Goal: Information Seeking & Learning: Learn about a topic

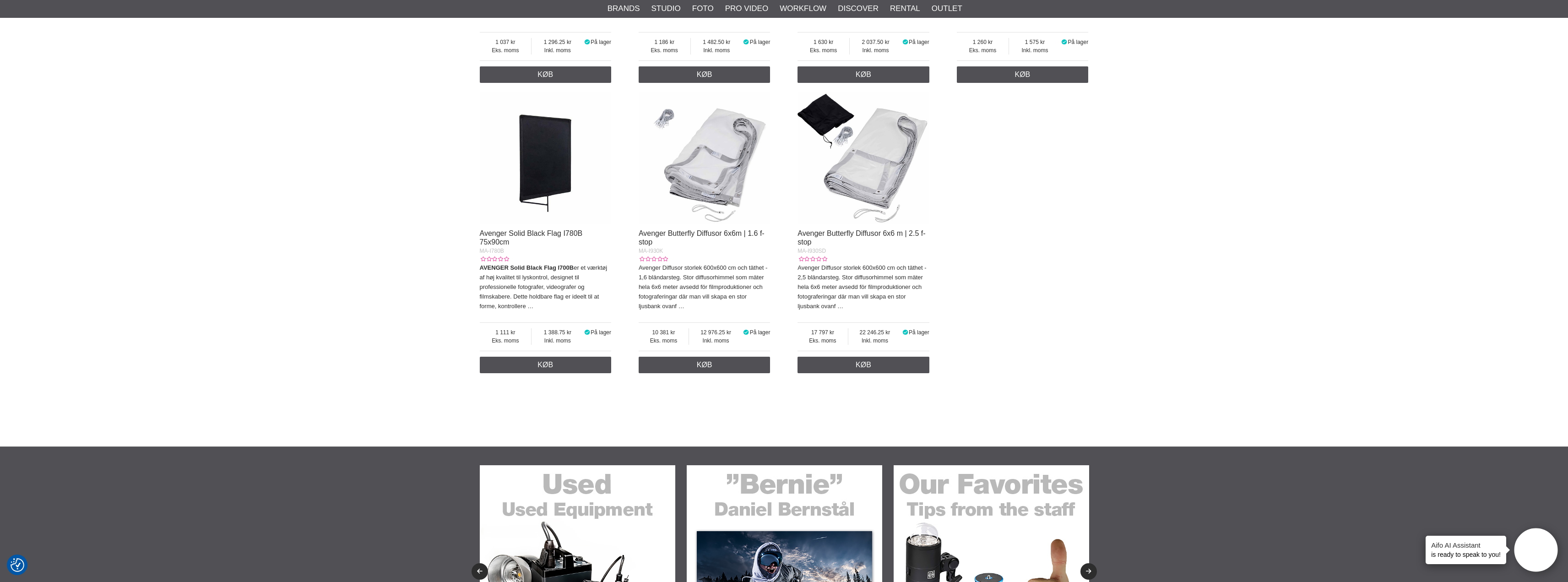
scroll to position [1008, 0]
drag, startPoint x: 663, startPoint y: 242, endPoint x: 659, endPoint y: 240, distance: 4.5
click at [663, 242] on link "Avenger Butterfly Diffusor 6x6m | 1.6 f-stop" at bounding box center [701, 237] width 126 height 16
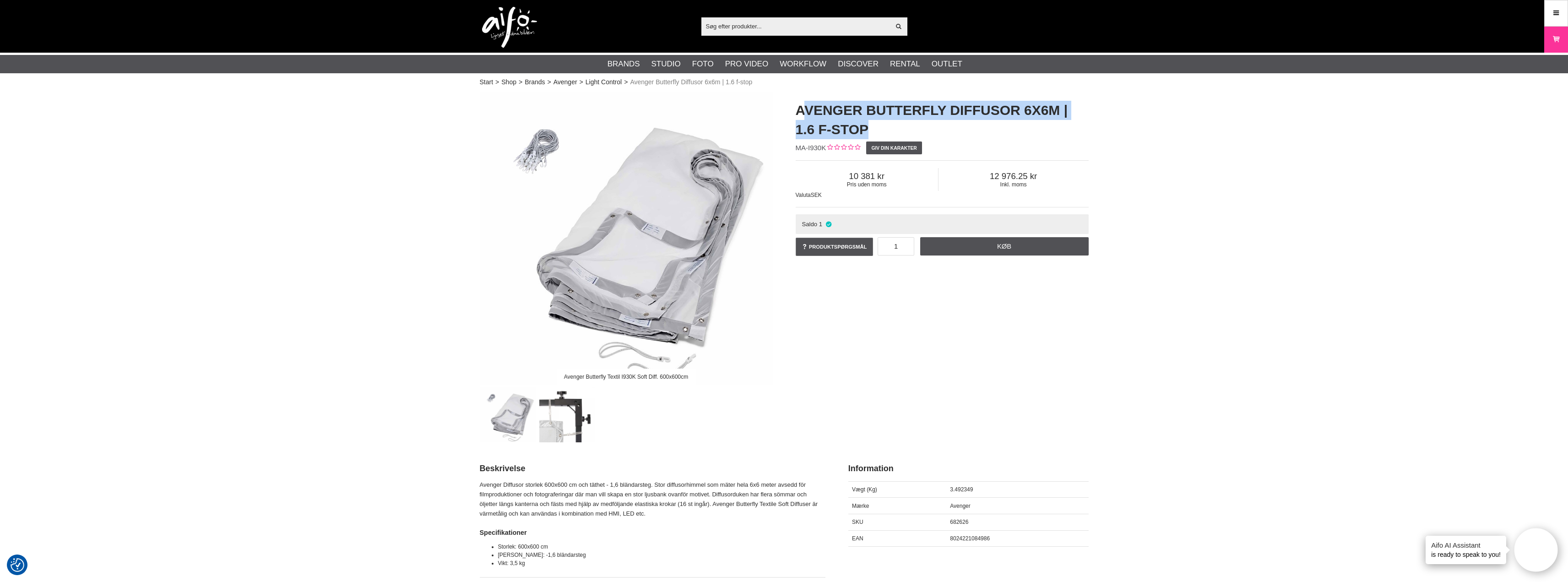
drag, startPoint x: 802, startPoint y: 110, endPoint x: 811, endPoint y: 121, distance: 14.2
click at [836, 131] on h1 "Avenger Butterfly Diffusor 6x6m | 1.6 f-stop" at bounding box center [942, 119] width 293 height 38
click at [797, 110] on h1 "Avenger Butterfly Diffusor 6x6m | 1.6 f-stop" at bounding box center [942, 119] width 293 height 38
drag, startPoint x: 797, startPoint y: 110, endPoint x: 822, endPoint y: 114, distance: 25.3
click at [819, 113] on h1 "Avenger Butterfly Diffusor 6x6m | 1.6 f-stop" at bounding box center [942, 119] width 293 height 38
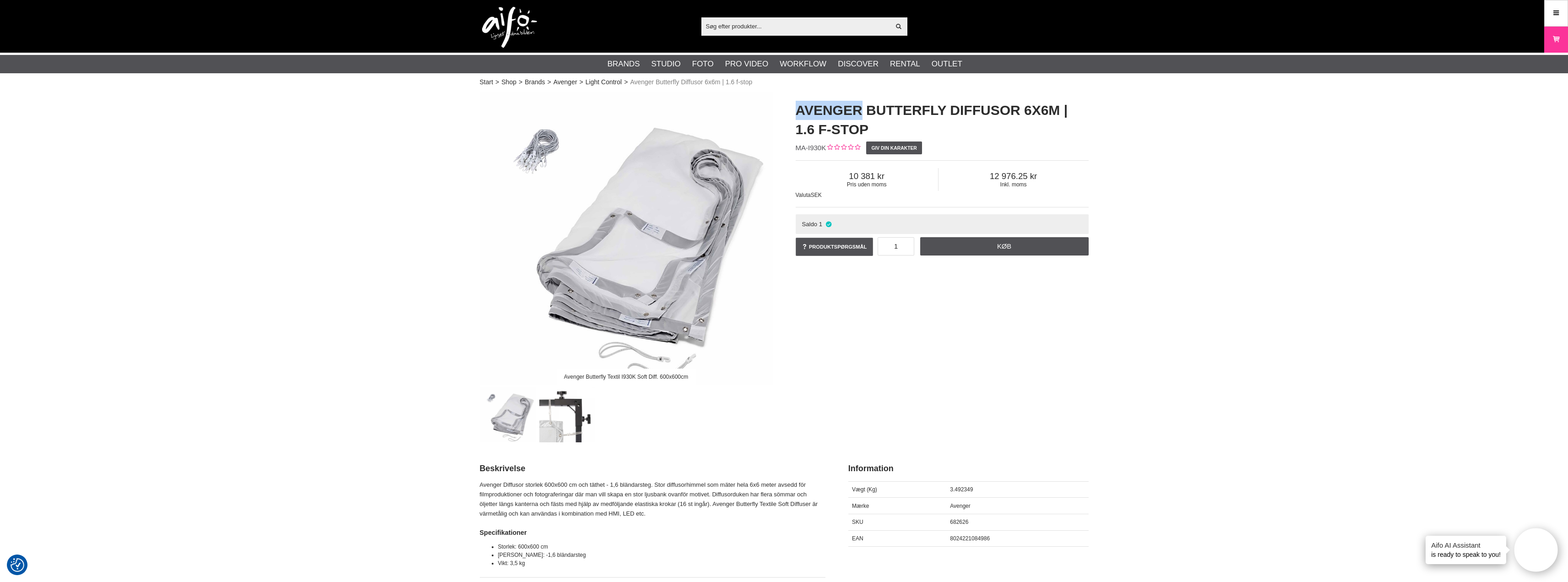
click at [794, 112] on div "Avenger Butterfly Diffusor 6x6m | 1.6 f-stop MA-I930K Giv din karakter Pris ude…" at bounding box center [942, 179] width 316 height 175
click at [795, 106] on div "Avenger Butterfly Diffusor 6x6m | 1.6 f-stop MA-I930K Giv din karakter Pris ude…" at bounding box center [942, 179] width 316 height 175
drag, startPoint x: 797, startPoint y: 110, endPoint x: 807, endPoint y: 112, distance: 10.2
click at [800, 110] on h1 "Avenger Butterfly Diffusor 6x6m | 1.6 f-stop" at bounding box center [942, 119] width 293 height 38
drag, startPoint x: 855, startPoint y: 124, endPoint x: 836, endPoint y: 122, distance: 19.1
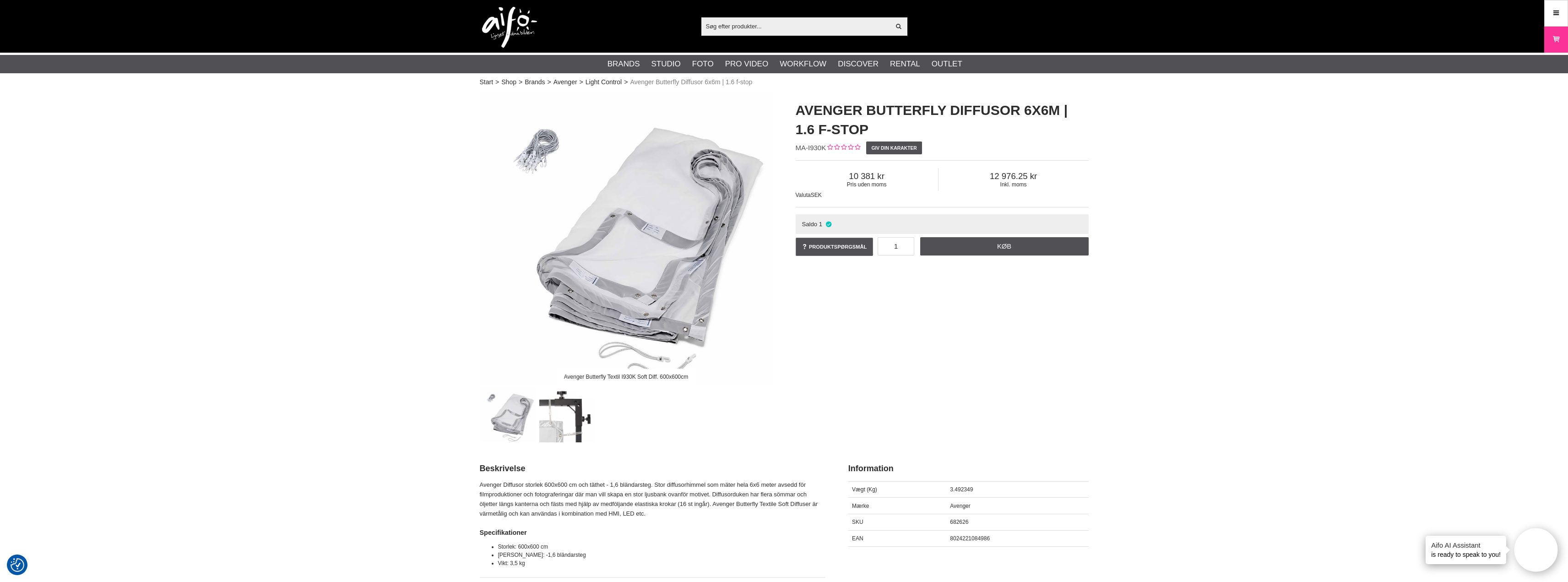
click at [851, 124] on h1 "Avenger Butterfly Diffusor 6x6m | 1.6 f-stop" at bounding box center [942, 119] width 293 height 38
drag, startPoint x: 789, startPoint y: 109, endPoint x: 840, endPoint y: 132, distance: 55.9
click at [840, 132] on div "Avenger Butterfly Diffusor 6x6m | 1.6 f-stop MA-I930K Giv din karakter Pris ude…" at bounding box center [942, 179] width 316 height 175
copy h1 "Avenger Butterfly Diffusor 6x6m | 1.6 f-stop"
click at [744, 108] on img at bounding box center [626, 237] width 293 height 293
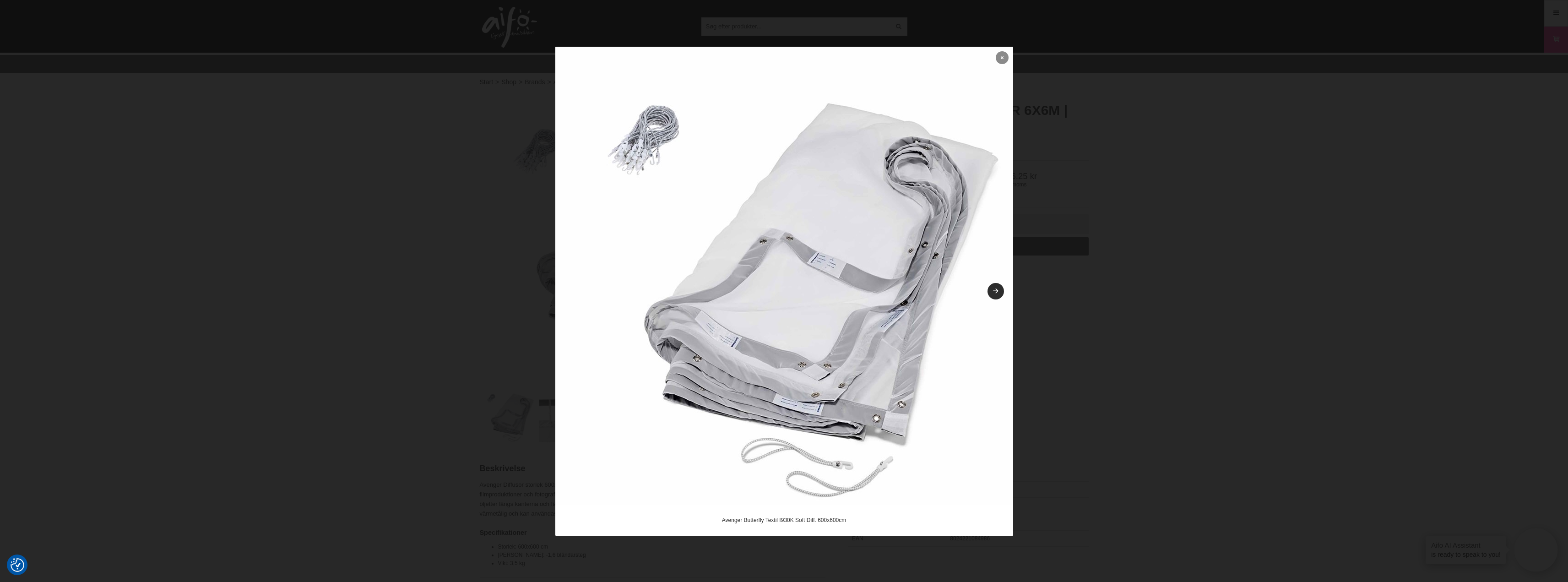
click at [1002, 60] on icon at bounding box center [1002, 57] width 3 height 5
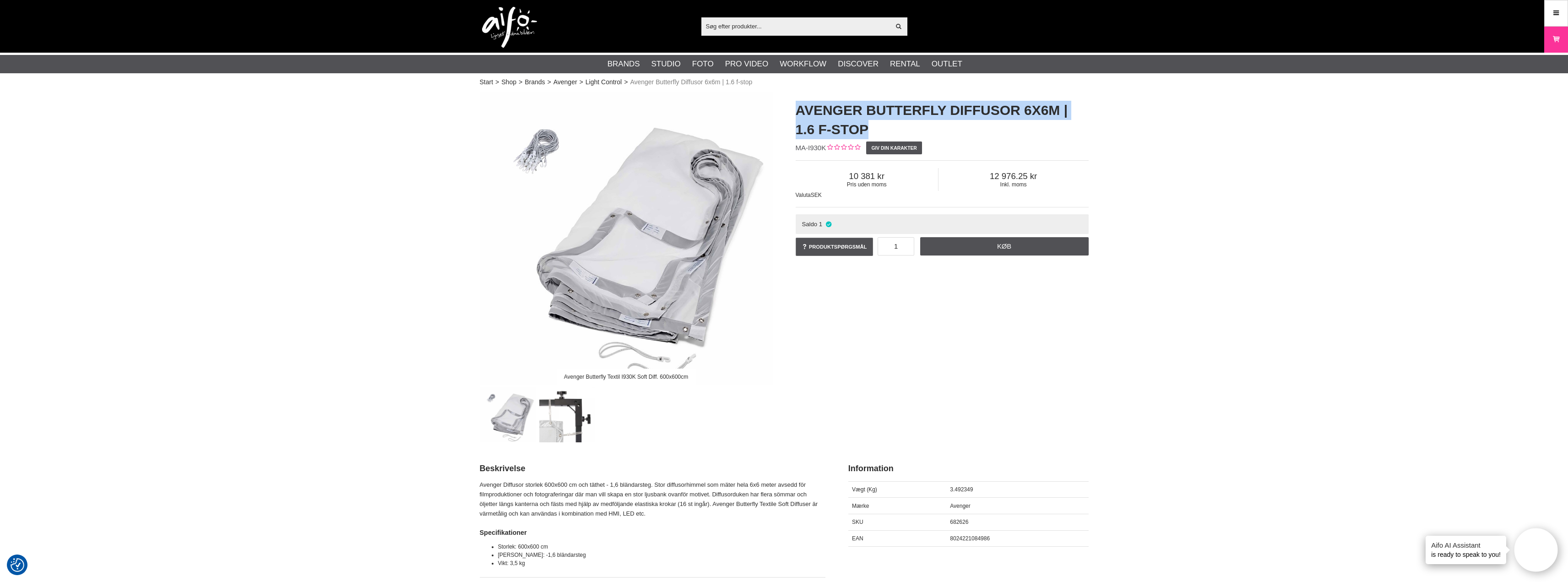
drag, startPoint x: 794, startPoint y: 108, endPoint x: 877, endPoint y: 135, distance: 87.3
click at [877, 135] on div "Avenger Butterfly Diffusor 6x6m | 1.6 f-stop MA-I930K Giv din karakter Pris ude…" at bounding box center [942, 179] width 316 height 175
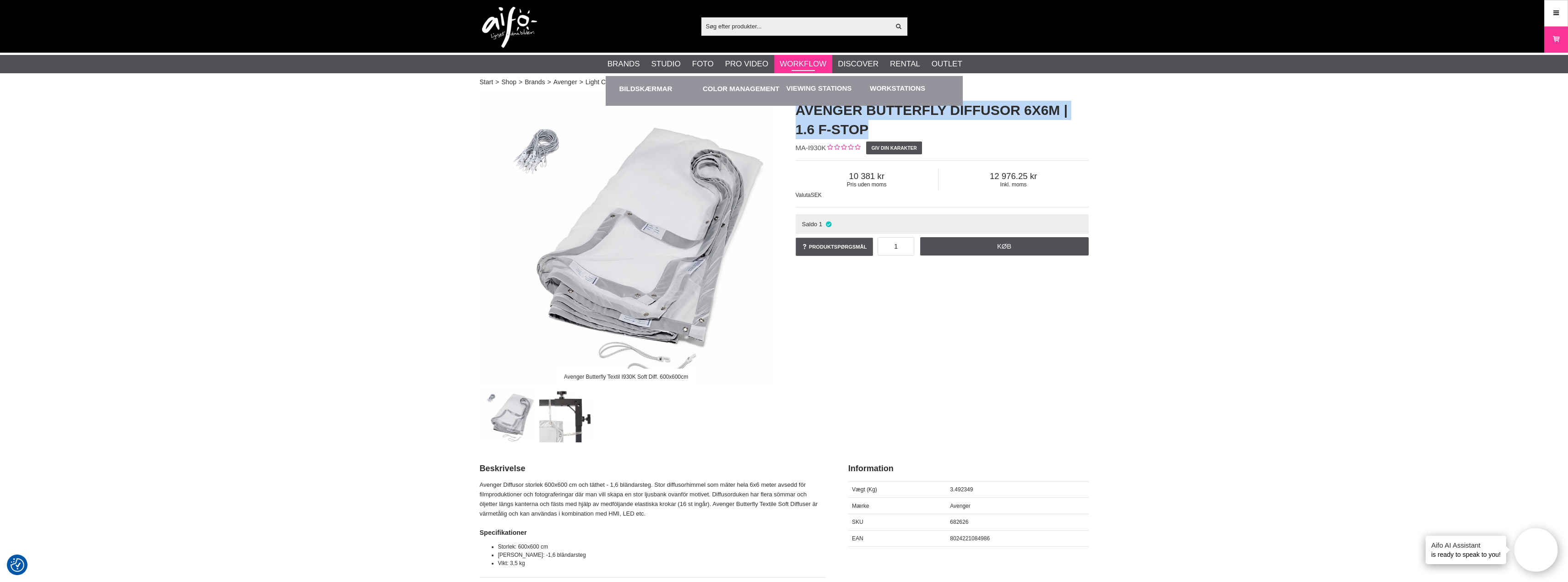
copy h1 "Avenger Butterfly Diffusor 6x6m | 1.6 f-stop"
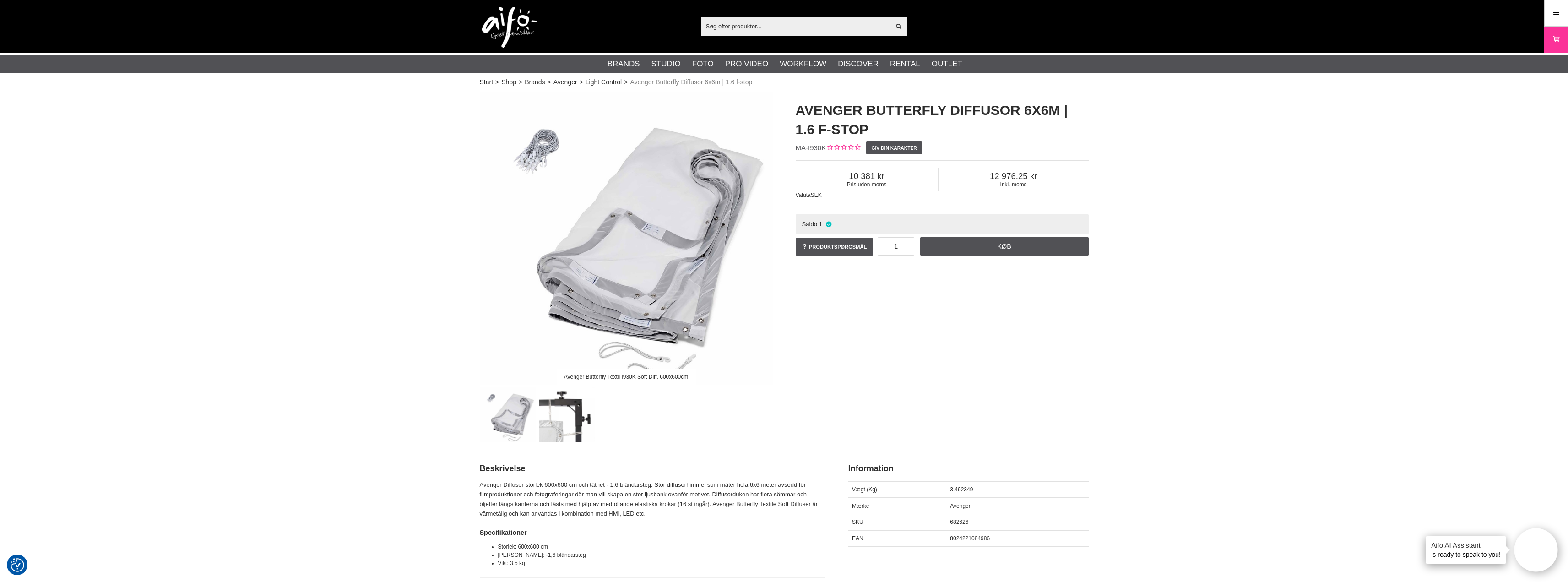
click at [755, 27] on input "text" at bounding box center [796, 26] width 189 height 14
paste input "Avenger Butterfly Diffusor 6x6m | 1.6 f-stop"
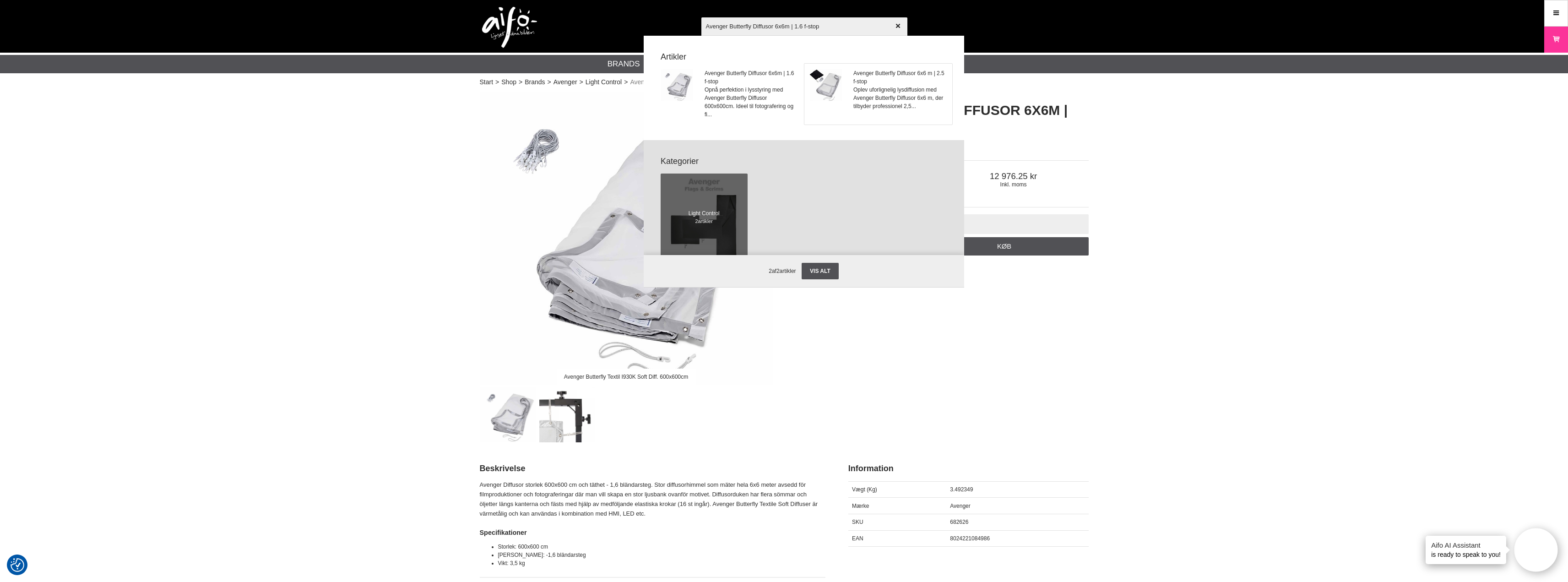
type input "Avenger Butterfly Diffusor 6x6m | 1.6 f-stop"
click at [832, 84] on img at bounding box center [825, 85] width 32 height 32
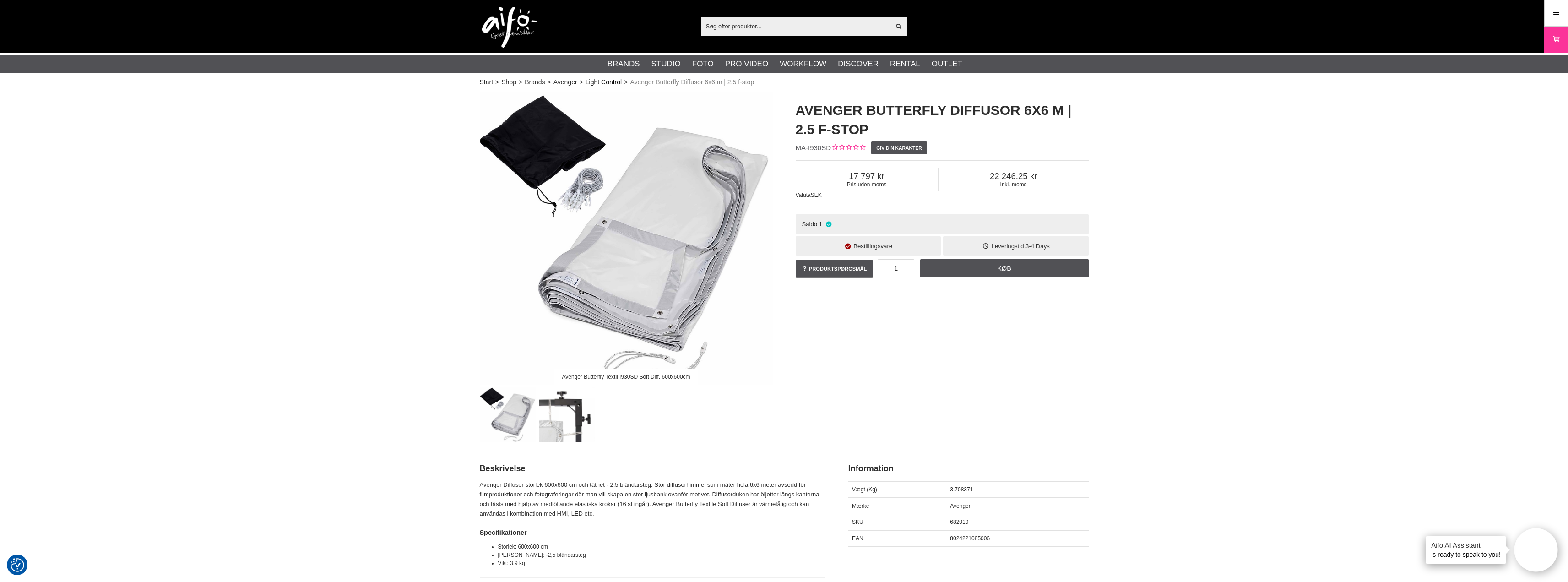
click at [606, 82] on link "Light Control" at bounding box center [603, 82] width 36 height 10
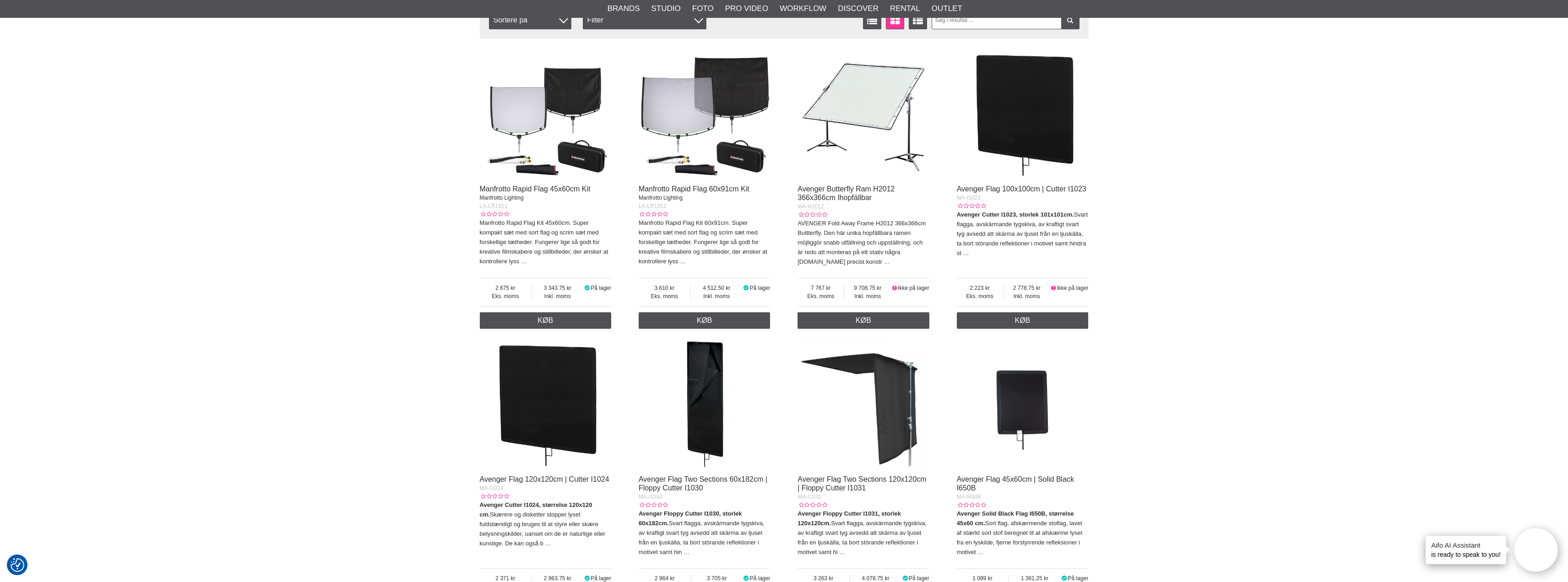
scroll to position [138, 0]
